Goal: Navigation & Orientation: Find specific page/section

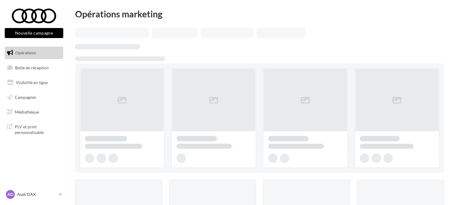
click at [45, 68] on span "Boîte de réception" at bounding box center [32, 67] width 34 height 5
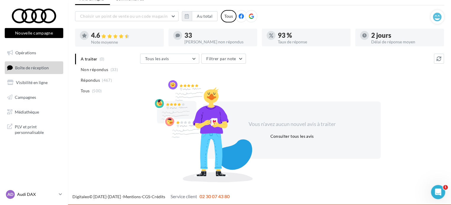
click at [49, 195] on p "Audi DAX" at bounding box center [36, 195] width 39 height 6
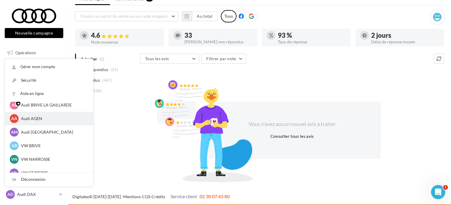
scroll to position [30, 0]
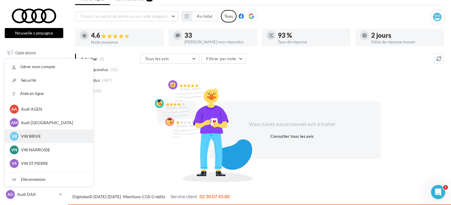
click at [45, 136] on p "VW BRIVE" at bounding box center [53, 137] width 65 height 6
